Goal: Information Seeking & Learning: Learn about a topic

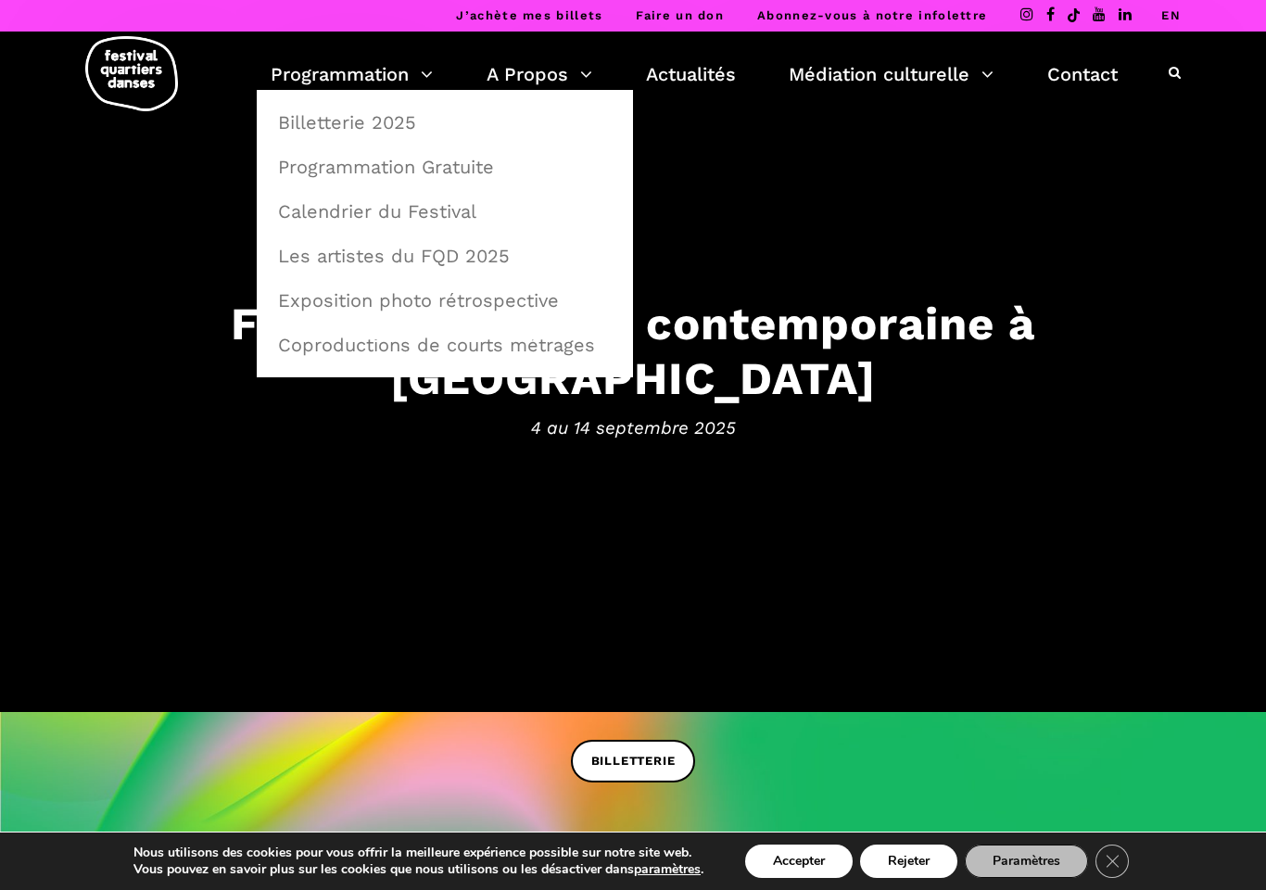
click at [428, 178] on link "Programmation Gratuite" at bounding box center [445, 167] width 356 height 43
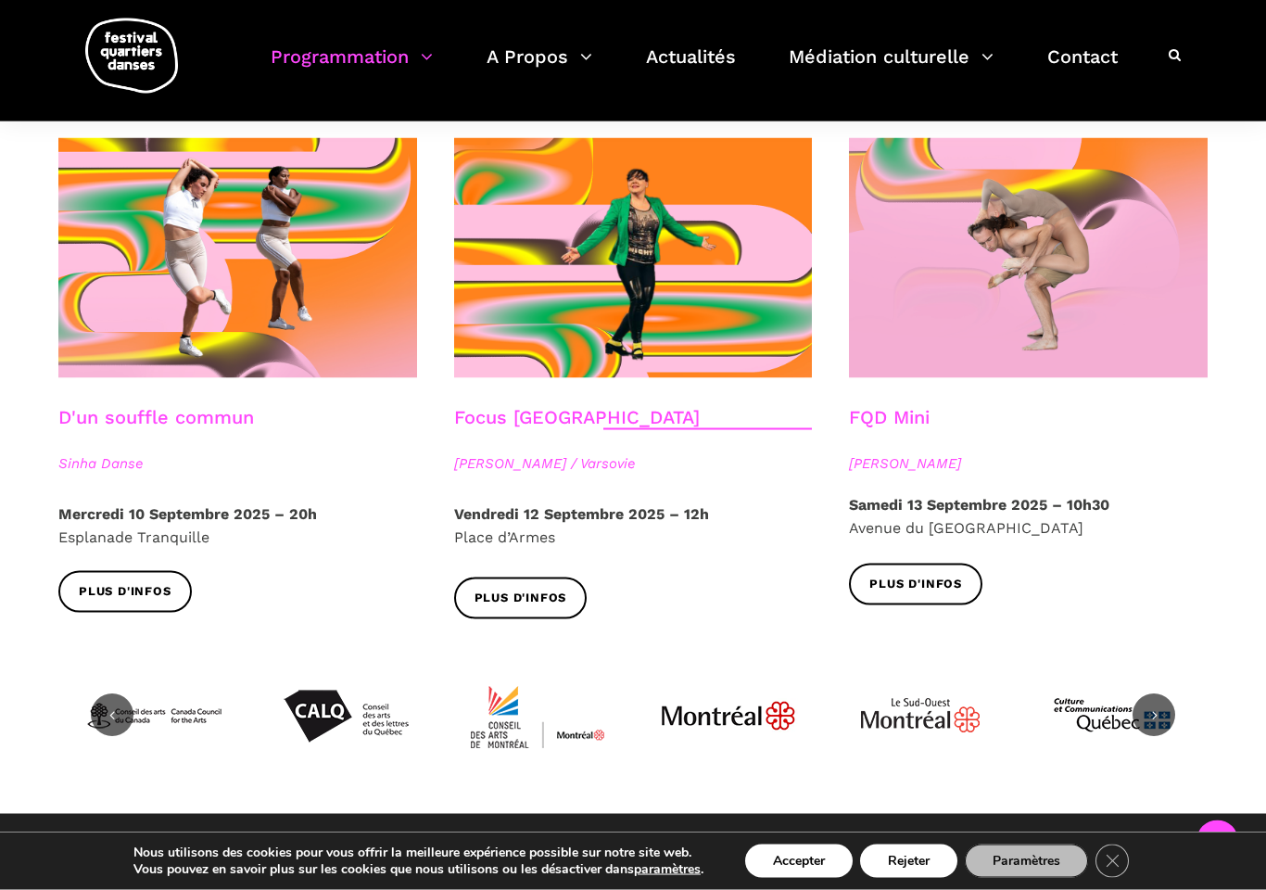
scroll to position [2060, 0]
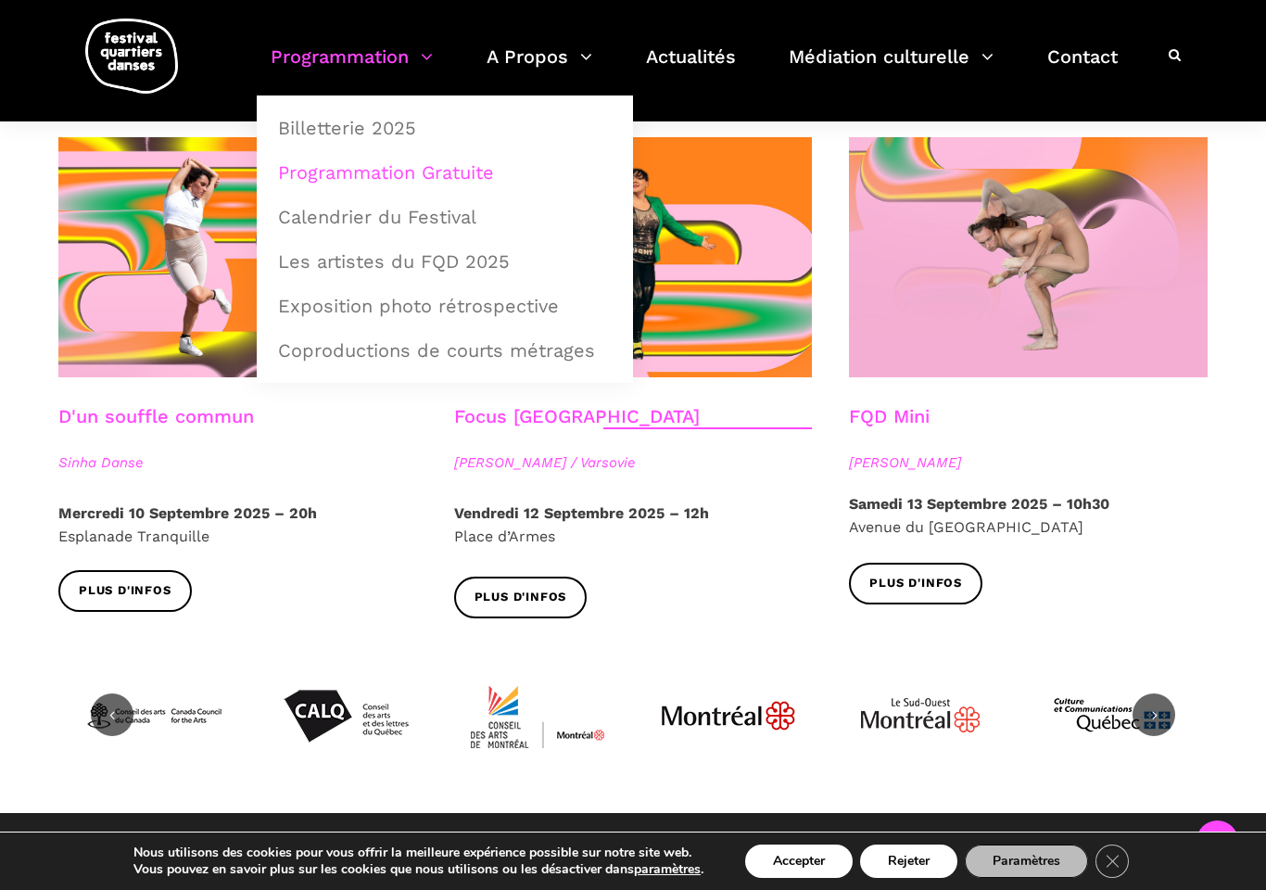
click at [402, 55] on link "Programmation" at bounding box center [352, 68] width 162 height 55
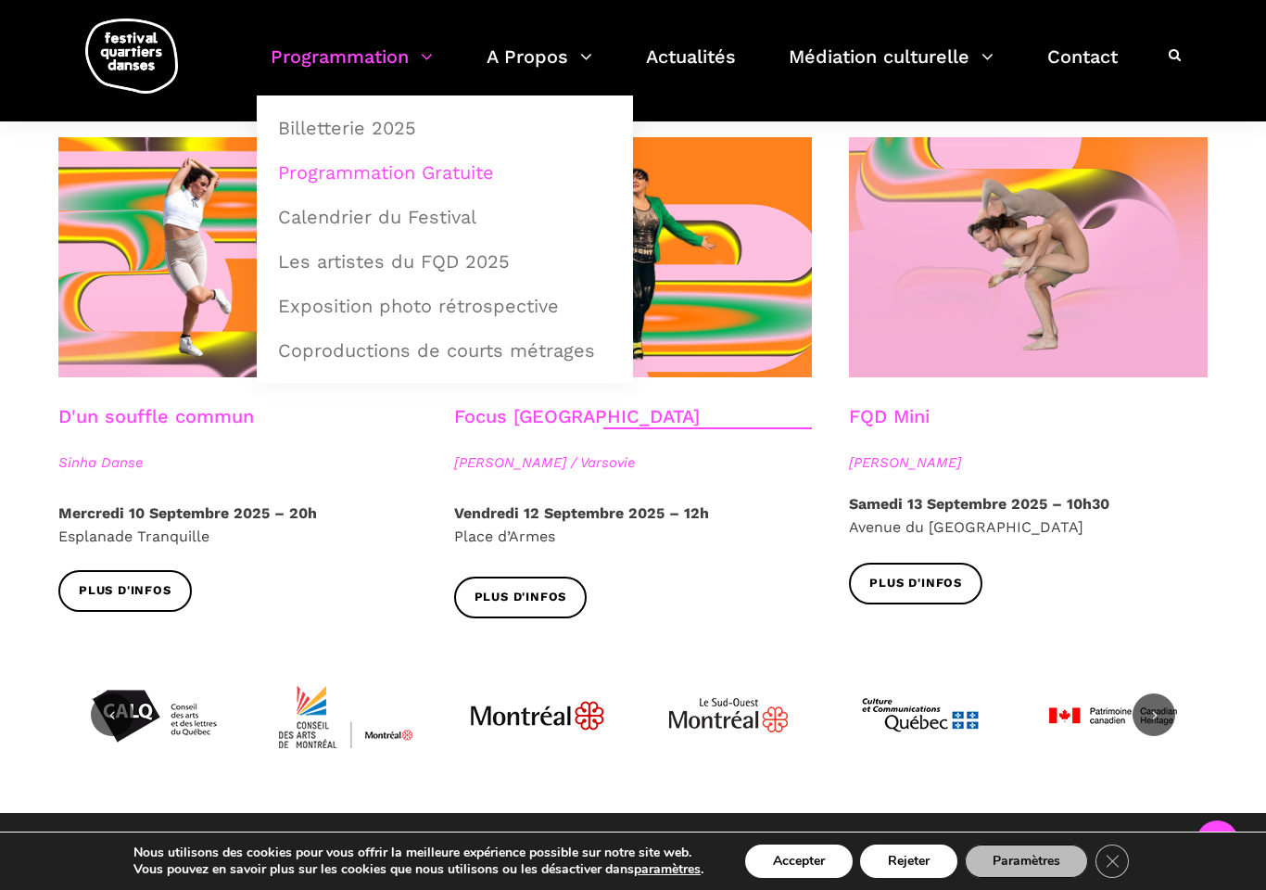
click at [457, 219] on link "Calendrier du Festival" at bounding box center [445, 217] width 356 height 43
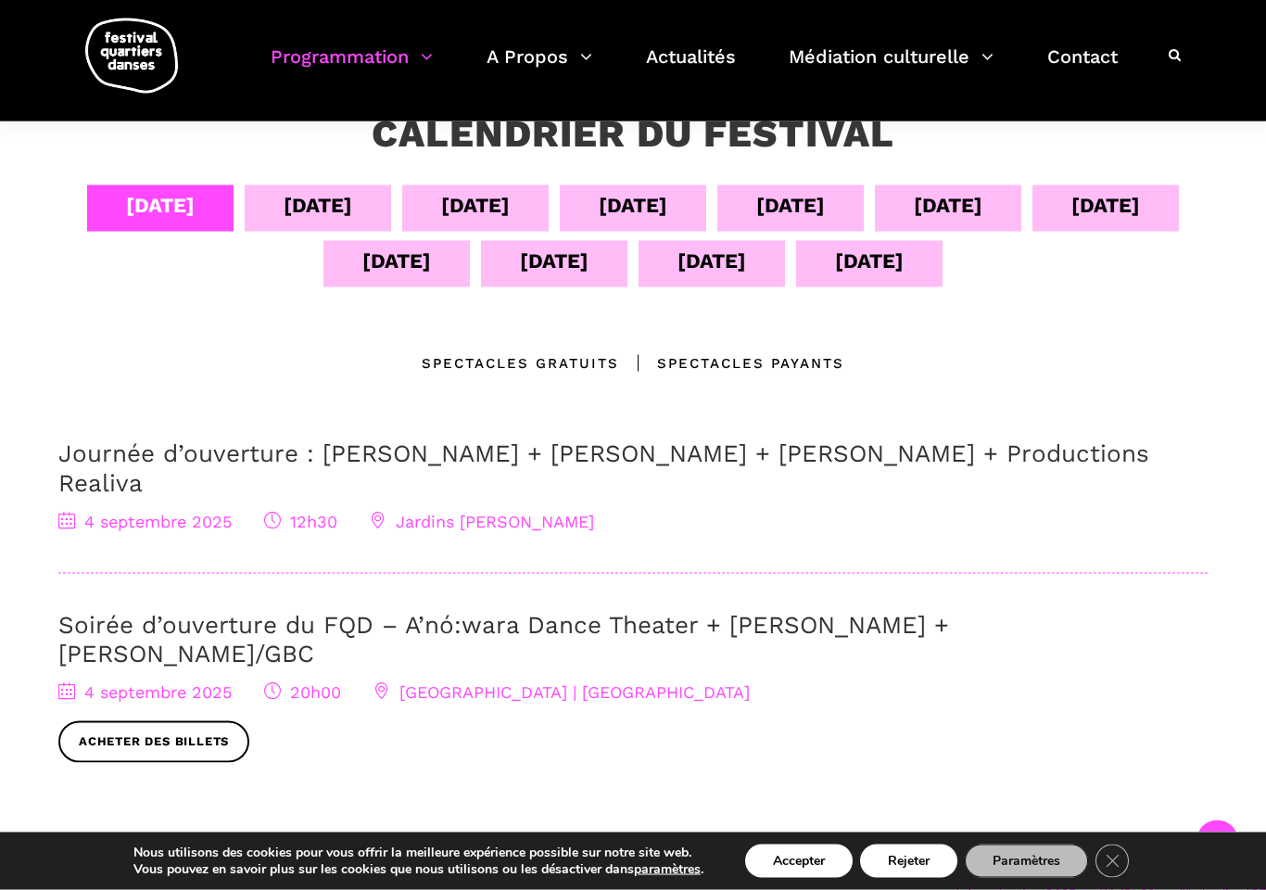
scroll to position [357, 0]
click at [455, 203] on div "[DATE]" at bounding box center [475, 205] width 69 height 32
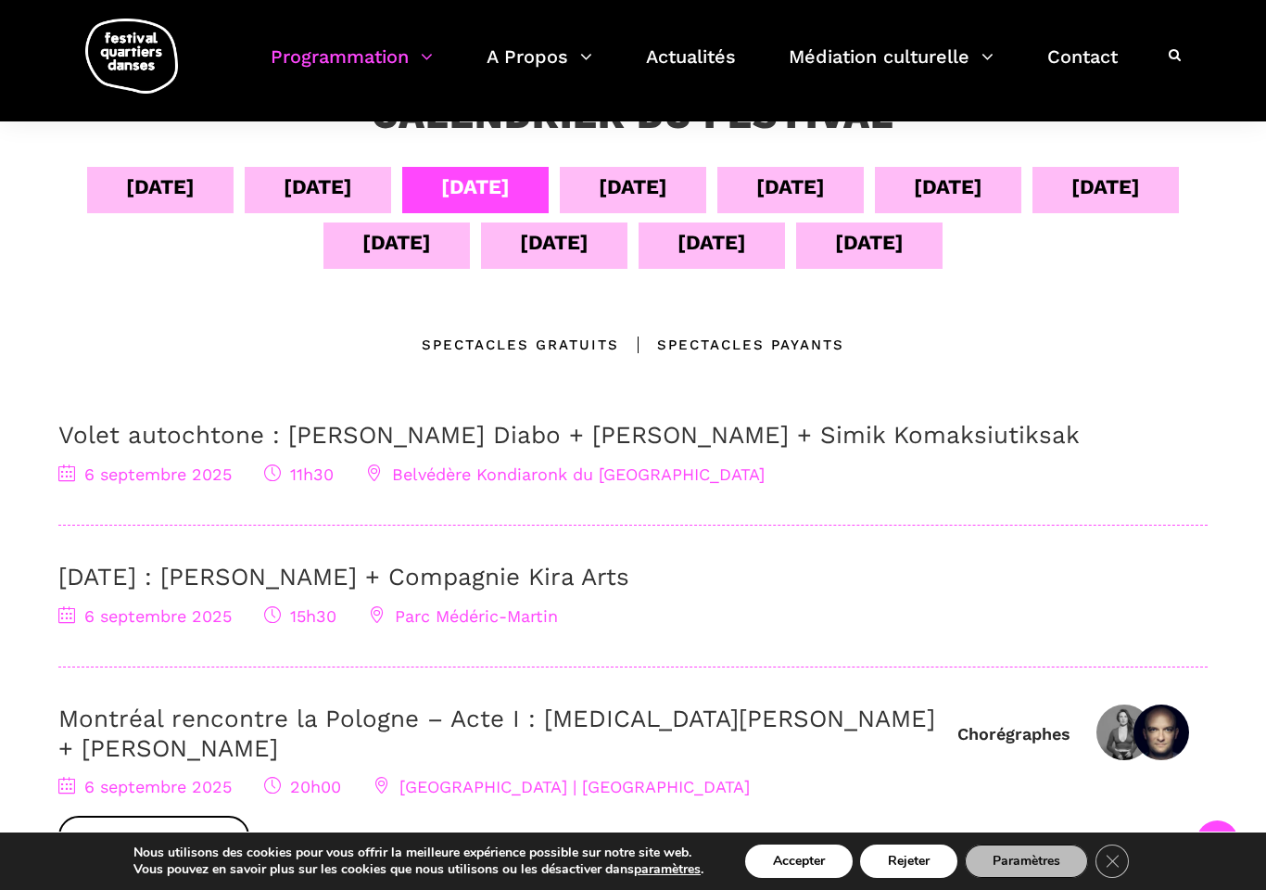
scroll to position [356, 0]
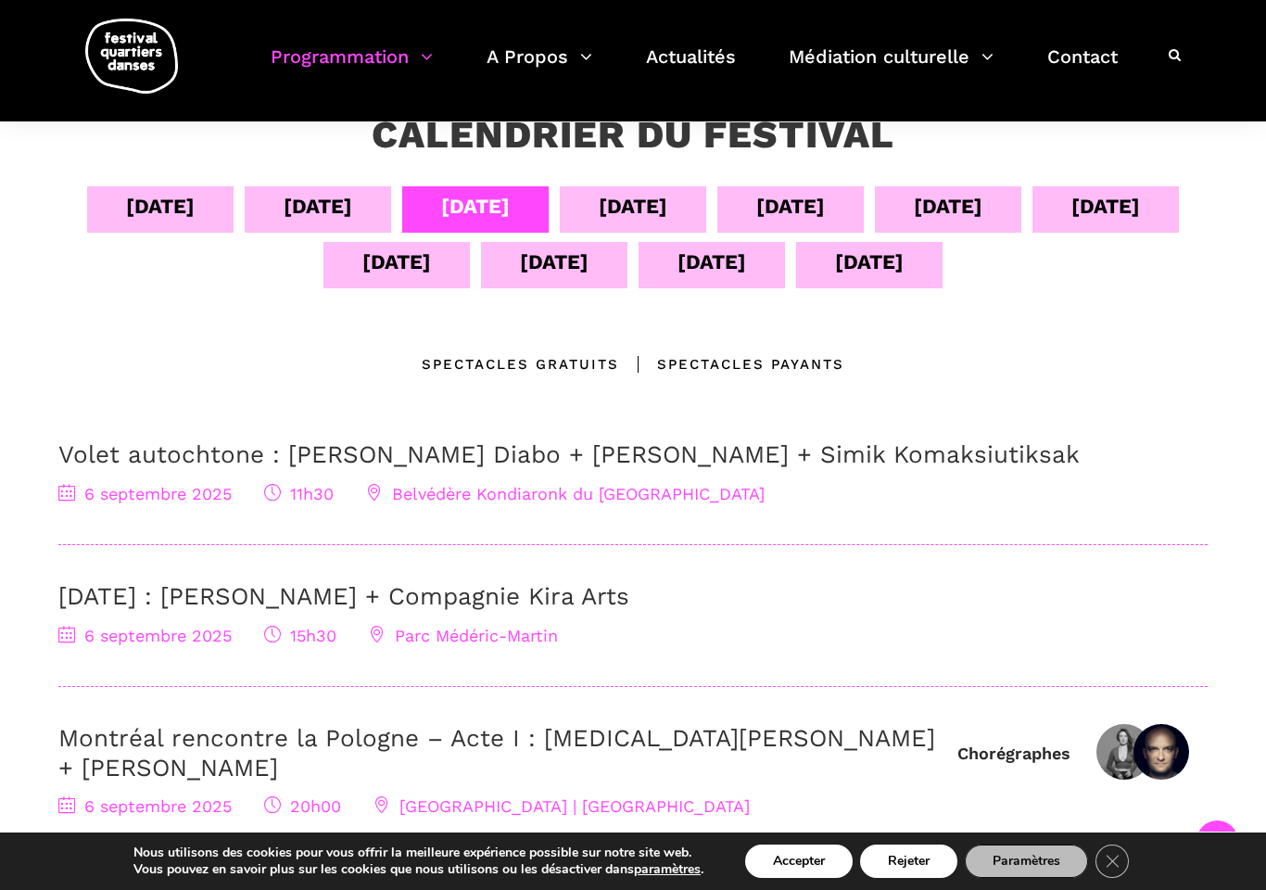
click at [668, 207] on div "[DATE]" at bounding box center [633, 206] width 69 height 32
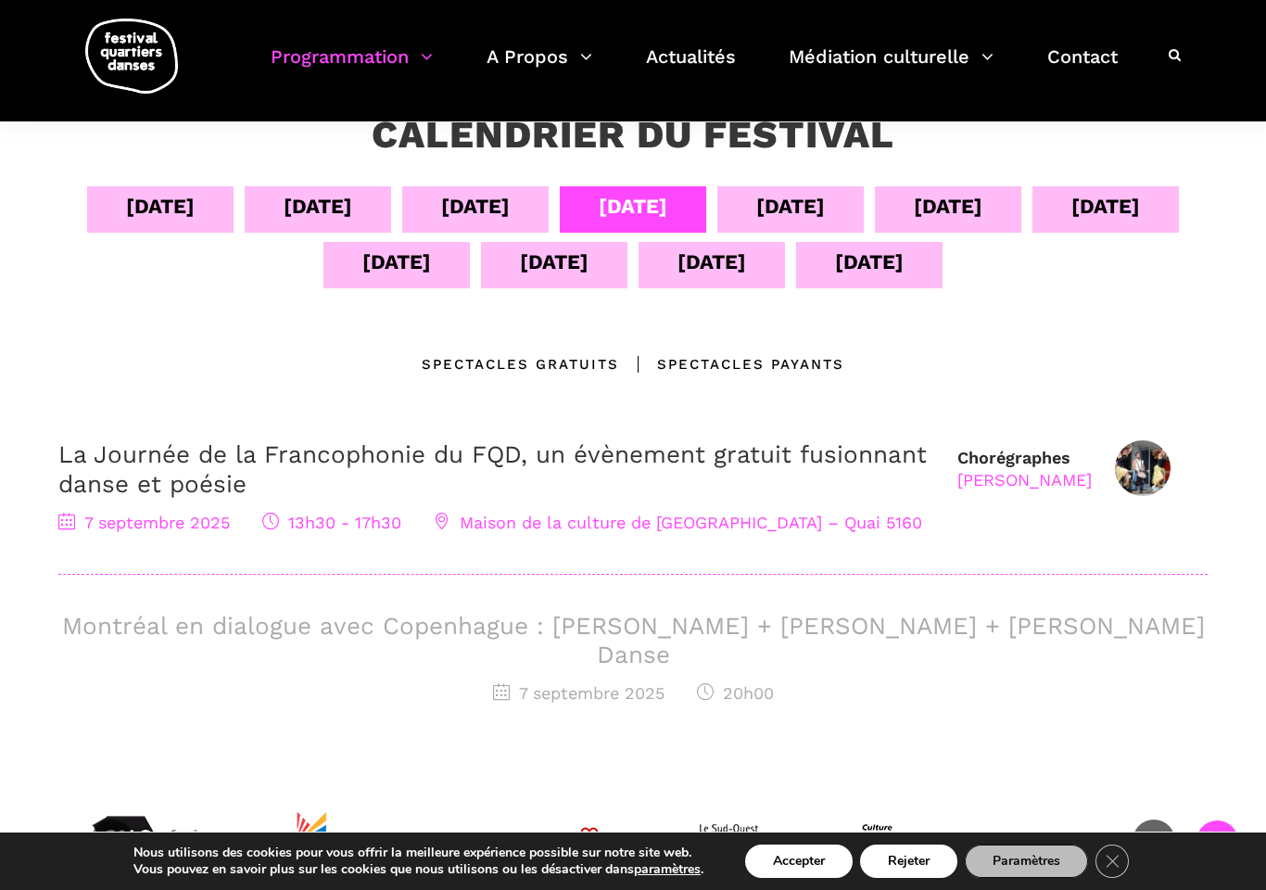
click at [553, 361] on div "Spectacles gratuits" at bounding box center [520, 364] width 197 height 22
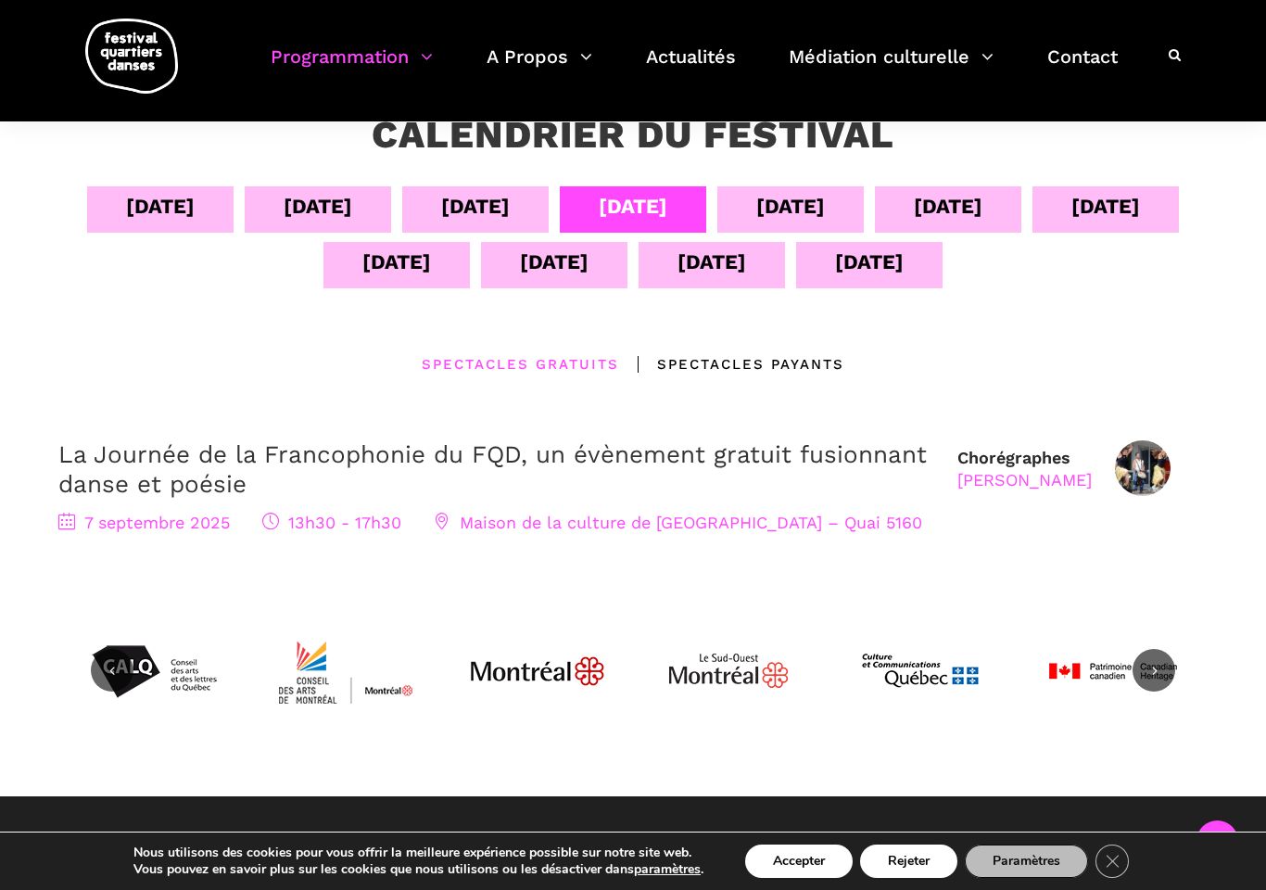
click at [722, 527] on span "Maison de la culture de [GEOGRAPHIC_DATA] – Quai 5160" at bounding box center [678, 522] width 489 height 19
click at [433, 525] on div "7 septembre 2025 13h30 - 17h30 Maison de la culture de Verdun – Quai 5160" at bounding box center [498, 523] width 881 height 27
click at [459, 513] on span "Maison de la culture de [GEOGRAPHIC_DATA] – Quai 5160" at bounding box center [678, 522] width 489 height 19
click at [109, 532] on div "7 septembre 2025 13h30 - 17h30 Maison de la culture de Verdun – Quai 5160" at bounding box center [498, 523] width 881 height 27
click at [806, 458] on link "La Journée de la Francophonie du FQD, un évènement gratuit fusionnant danse et …" at bounding box center [492, 468] width 869 height 57
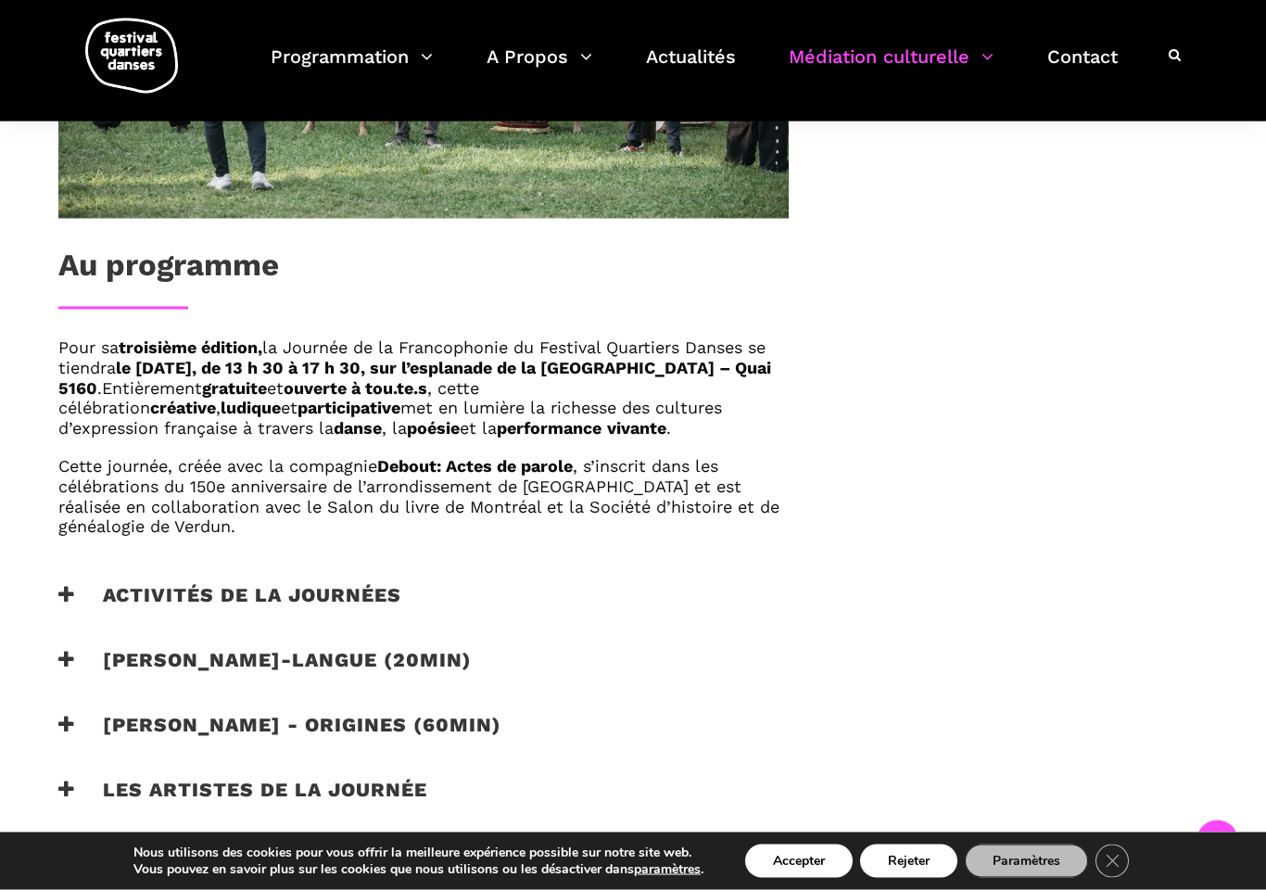
scroll to position [937, 0]
click at [93, 377] on strong "le [DATE], de 13 h 30 à 17 h 30, sur l’esplanade de la [GEOGRAPHIC_DATA] – Quai…" at bounding box center [414, 378] width 713 height 40
